Goal: Navigation & Orientation: Find specific page/section

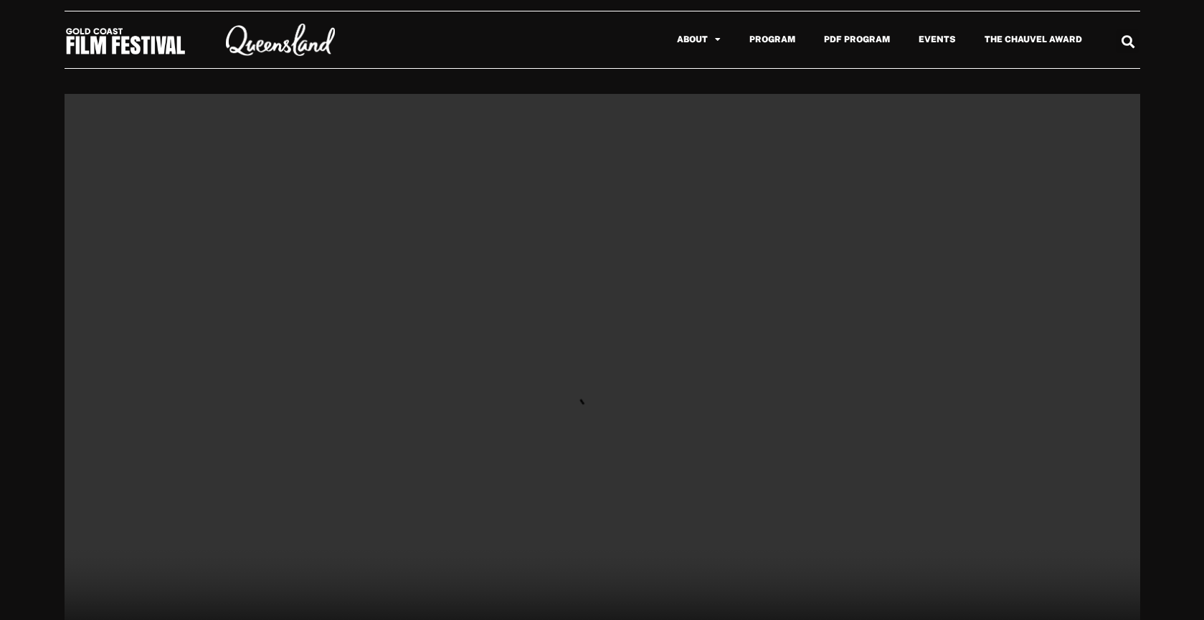
click at [107, 50] on img at bounding box center [126, 41] width 122 height 29
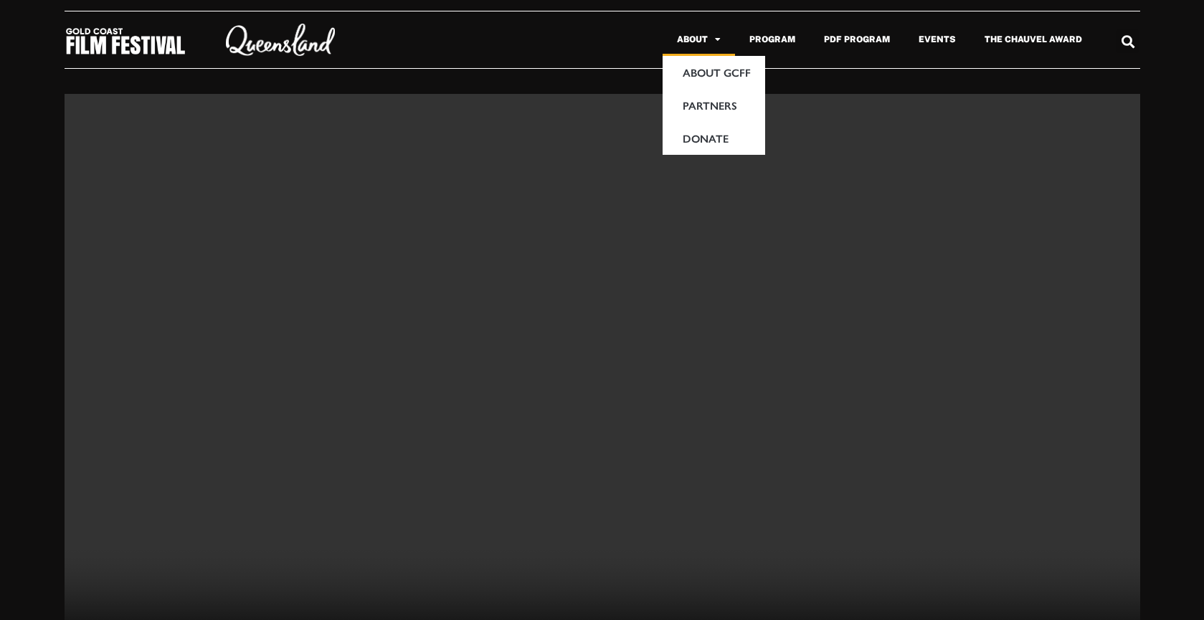
click at [695, 41] on link "About" at bounding box center [698, 39] width 72 height 33
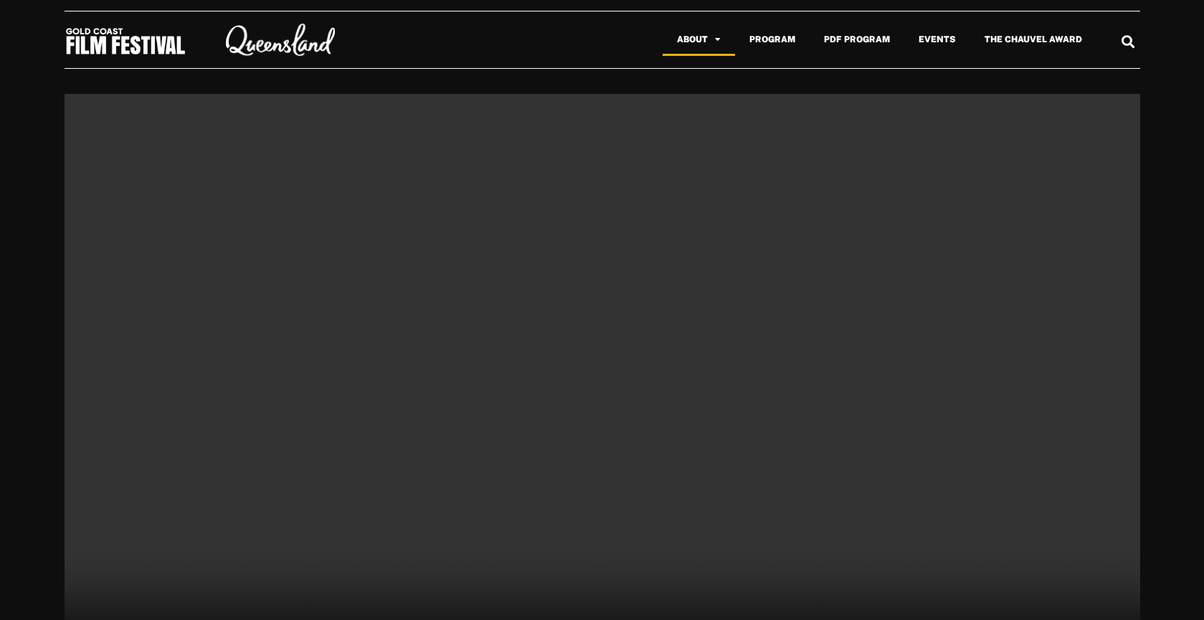
click at [718, 41] on span "Menu" at bounding box center [714, 39] width 13 height 23
click at [720, 72] on div at bounding box center [602, 68] width 1075 height 22
click at [709, 37] on link "About" at bounding box center [698, 39] width 72 height 33
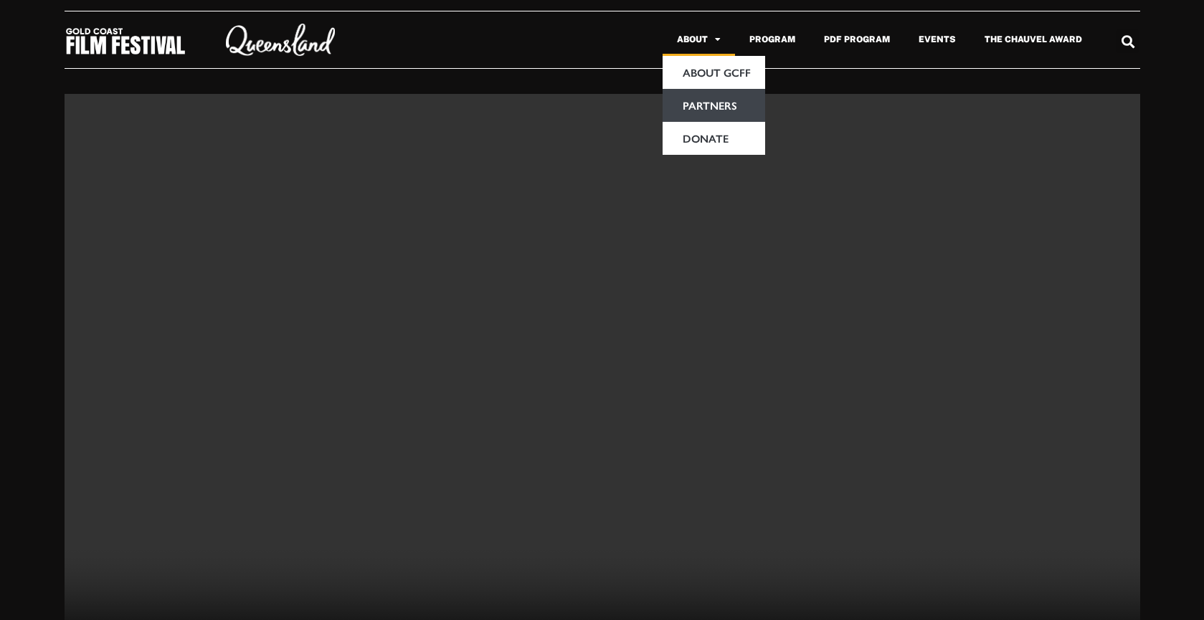
click at [710, 102] on link "Partners" at bounding box center [713, 105] width 103 height 33
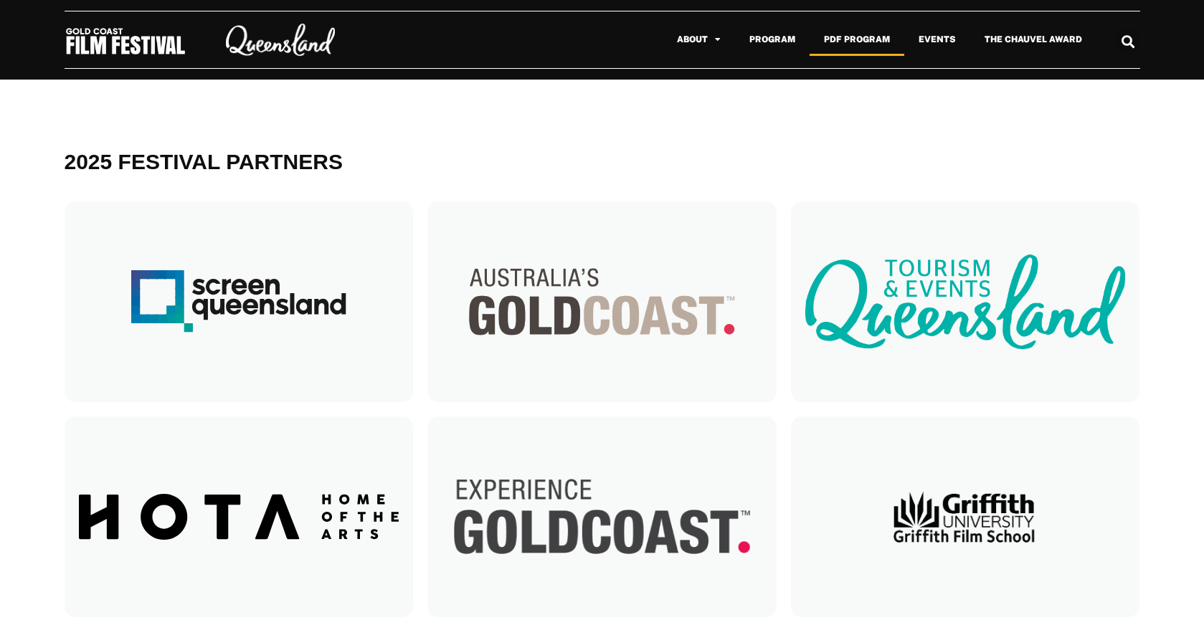
click at [850, 32] on link "PDF Program" at bounding box center [856, 39] width 95 height 33
